Goal: Find specific page/section: Find specific page/section

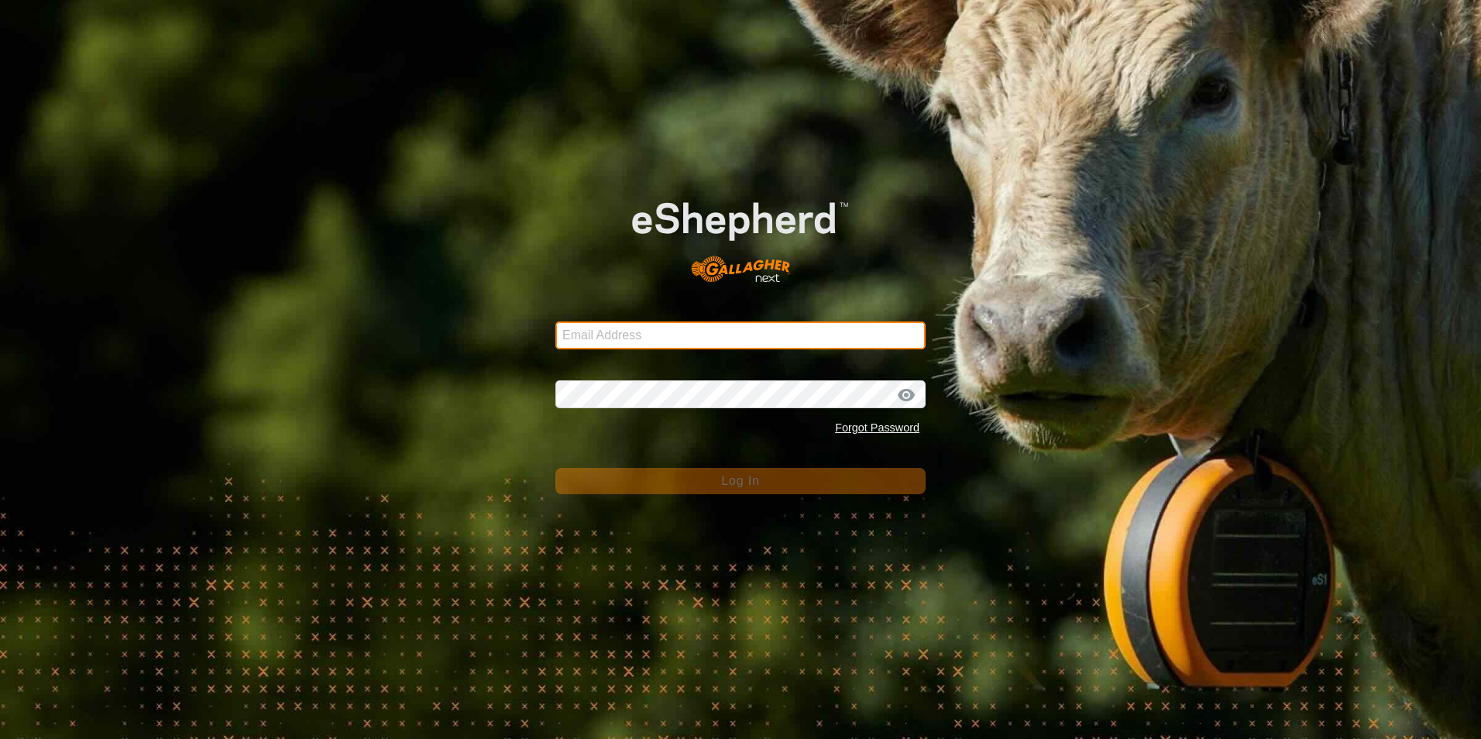
type input "[EMAIL_ADDRESS][DOMAIN_NAME]"
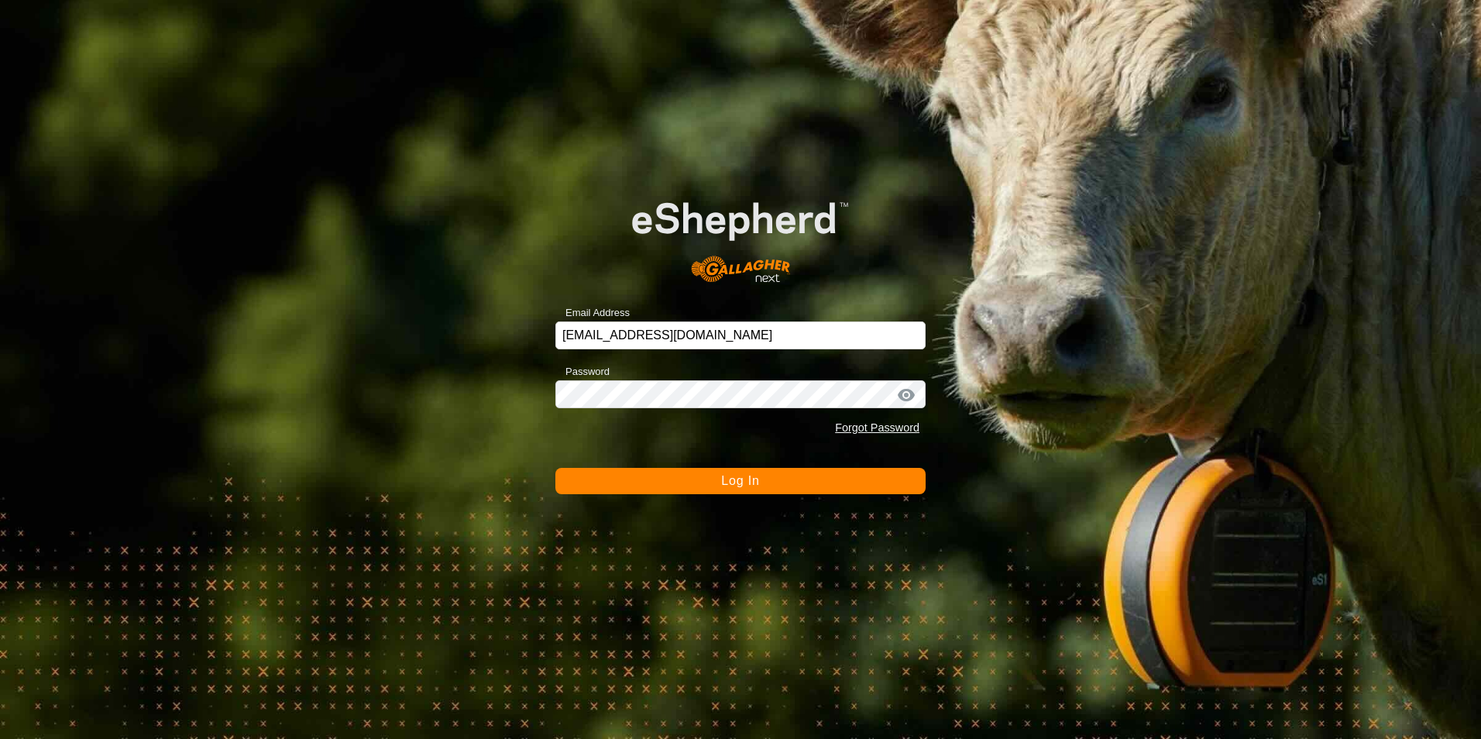
click at [765, 485] on button "Log In" at bounding box center [740, 481] width 370 height 26
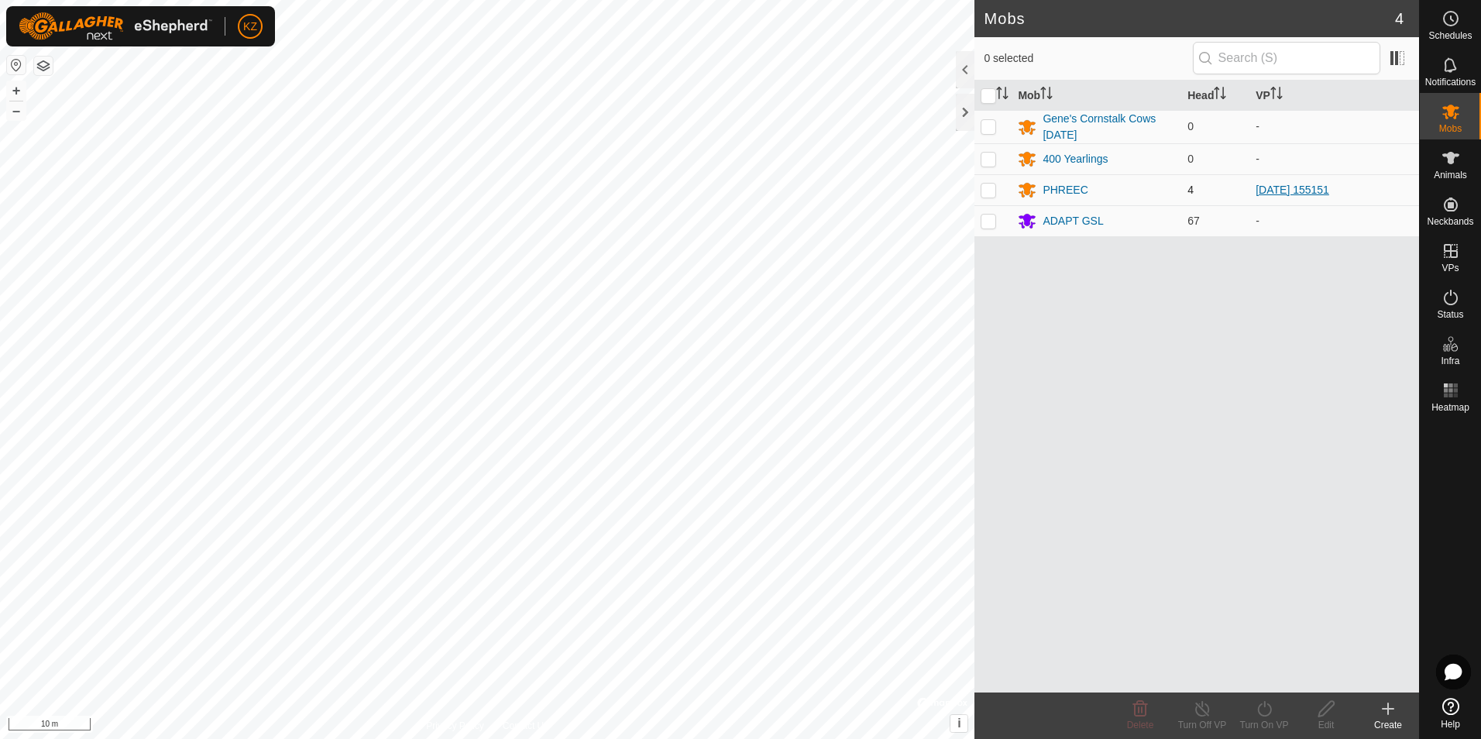
click at [1329, 189] on link "[DATE] 155151" at bounding box center [1292, 190] width 74 height 12
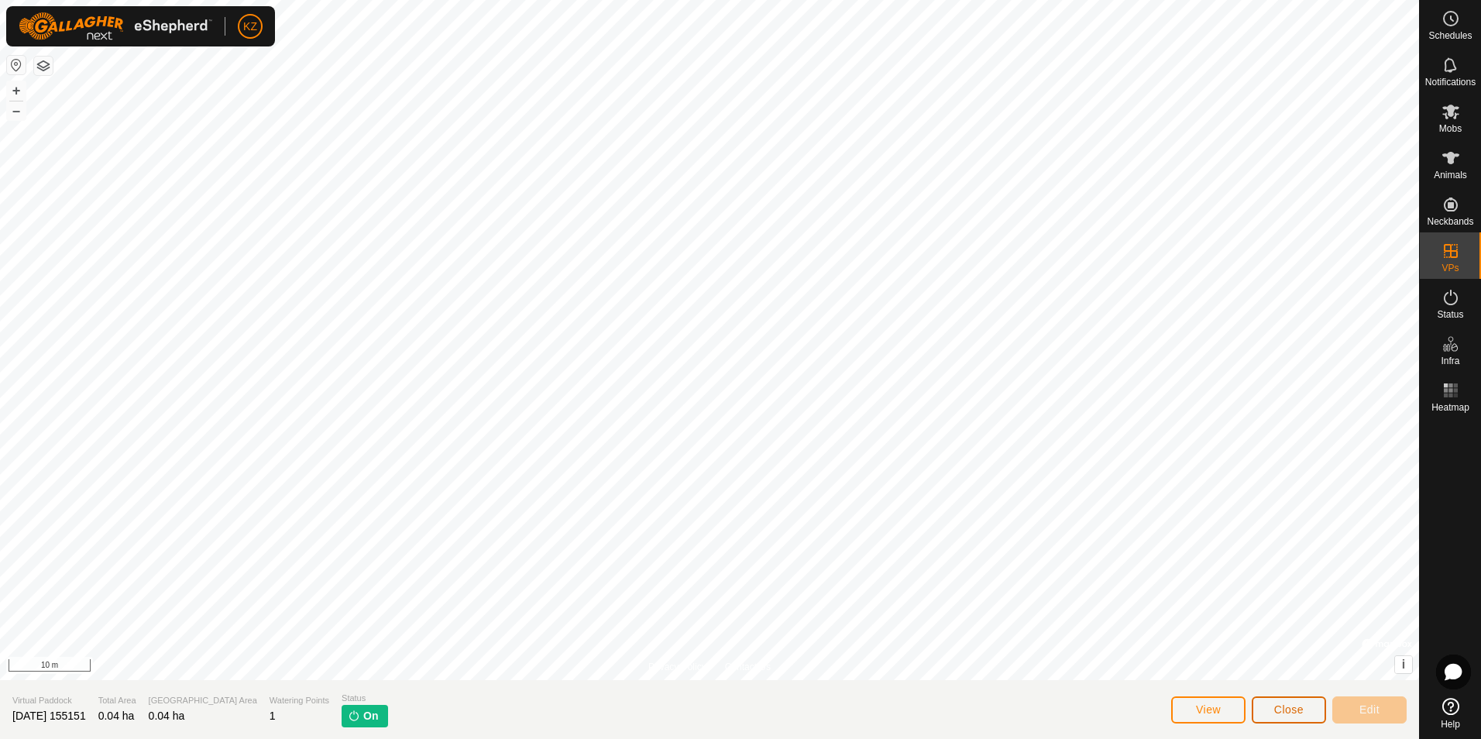
click at [1318, 712] on button "Close" at bounding box center [1288, 709] width 74 height 27
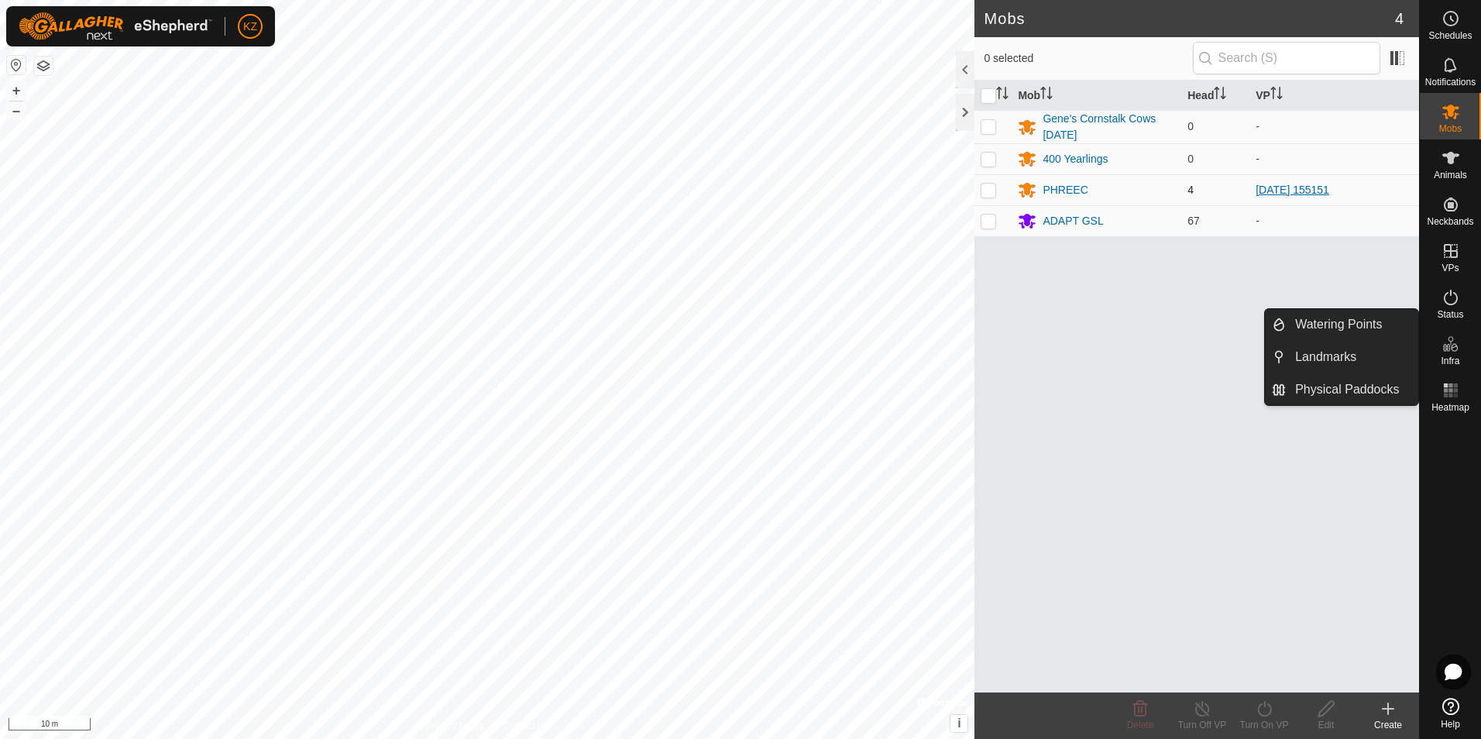
click at [1272, 192] on link "[DATE] 155151" at bounding box center [1292, 190] width 74 height 12
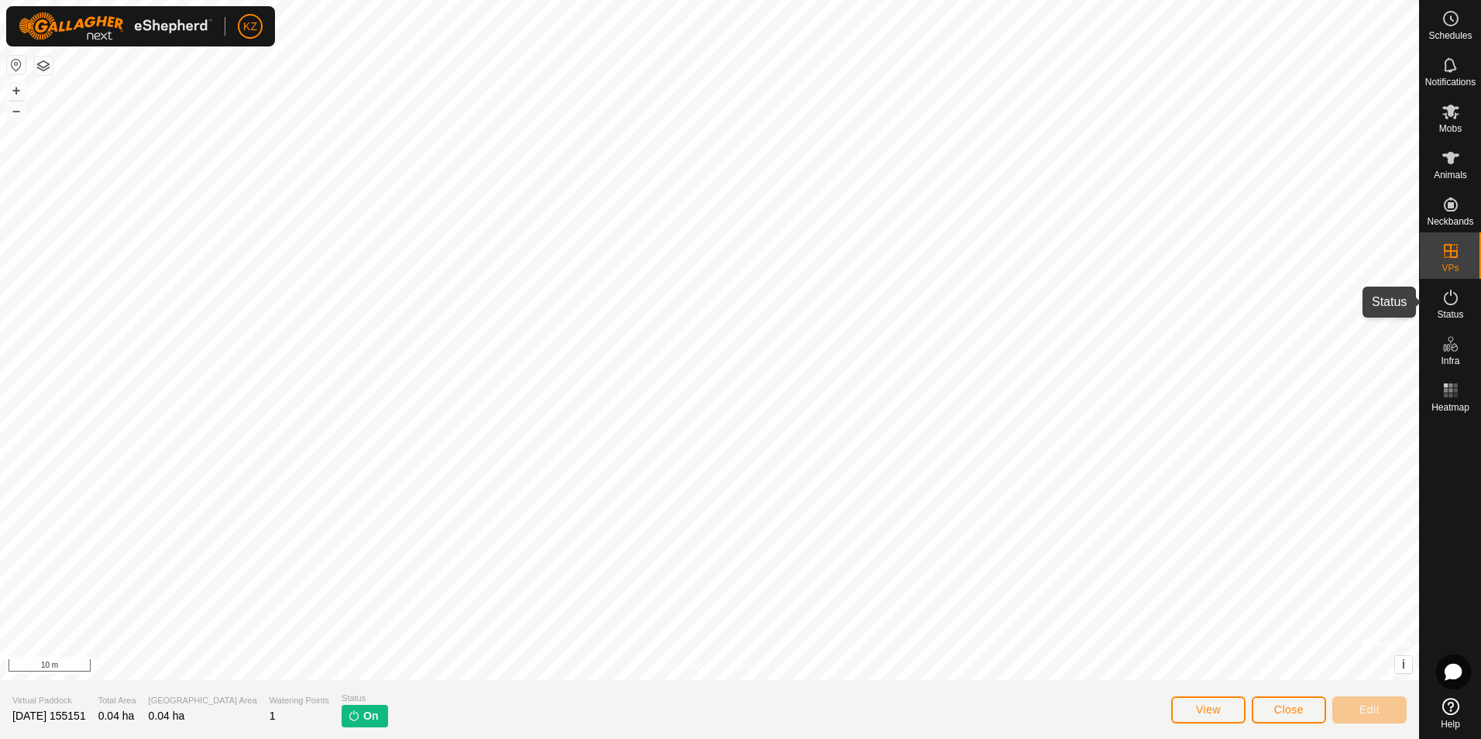
click at [1460, 304] on es-activation-svg-icon at bounding box center [1450, 297] width 28 height 25
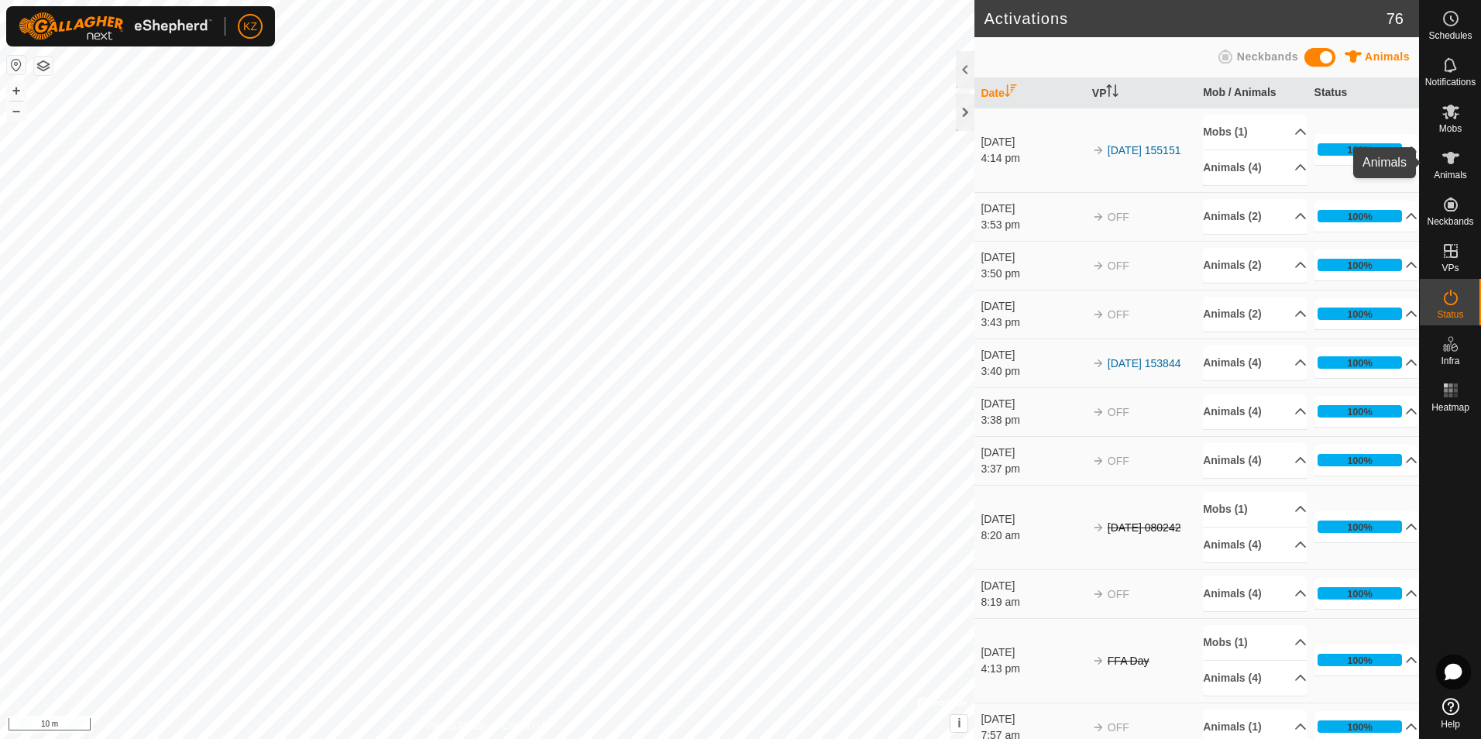
click at [1457, 171] on span "Animals" at bounding box center [1449, 174] width 33 height 9
